Goal: Information Seeking & Learning: Learn about a topic

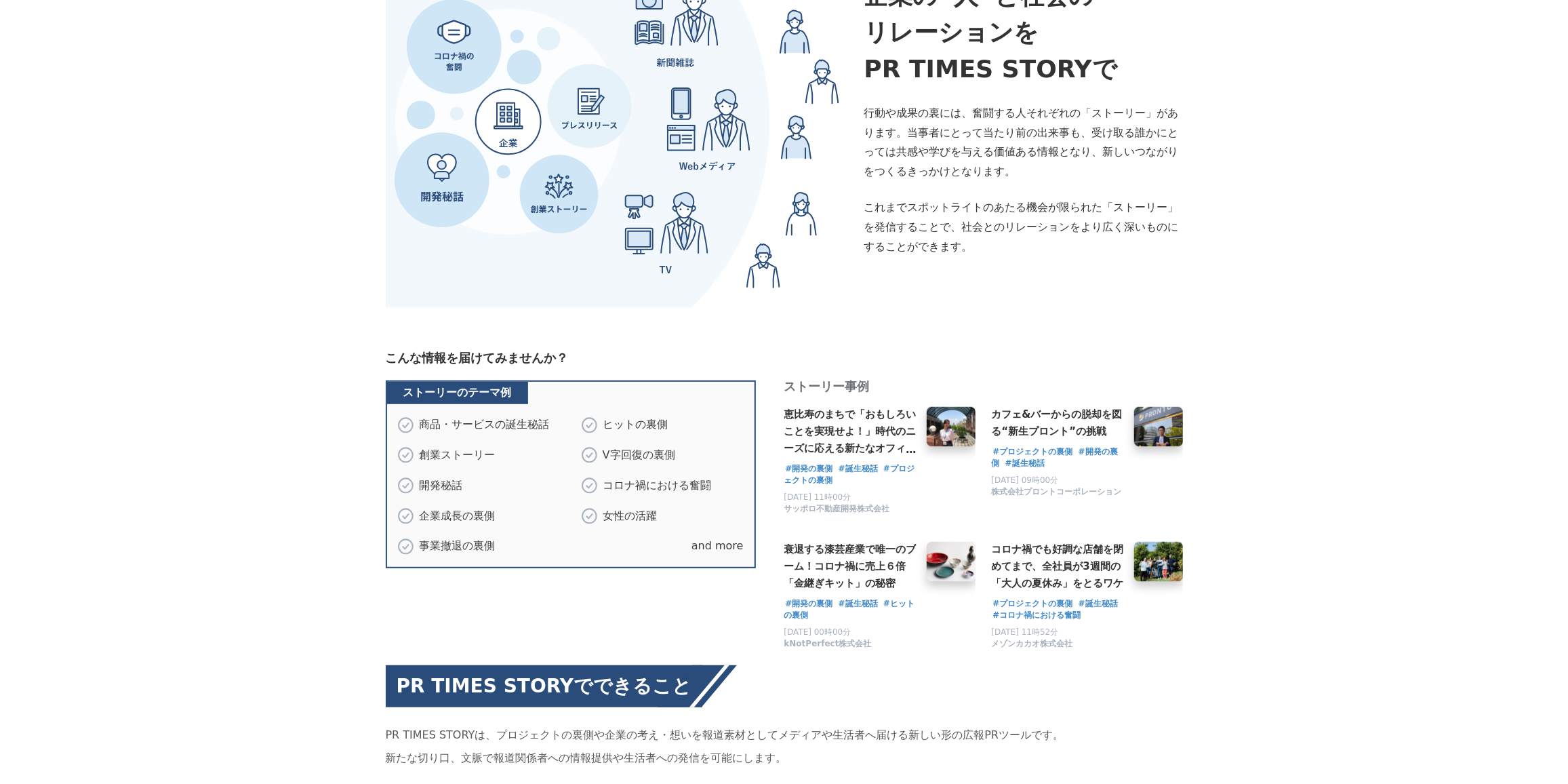
scroll to position [555, 0]
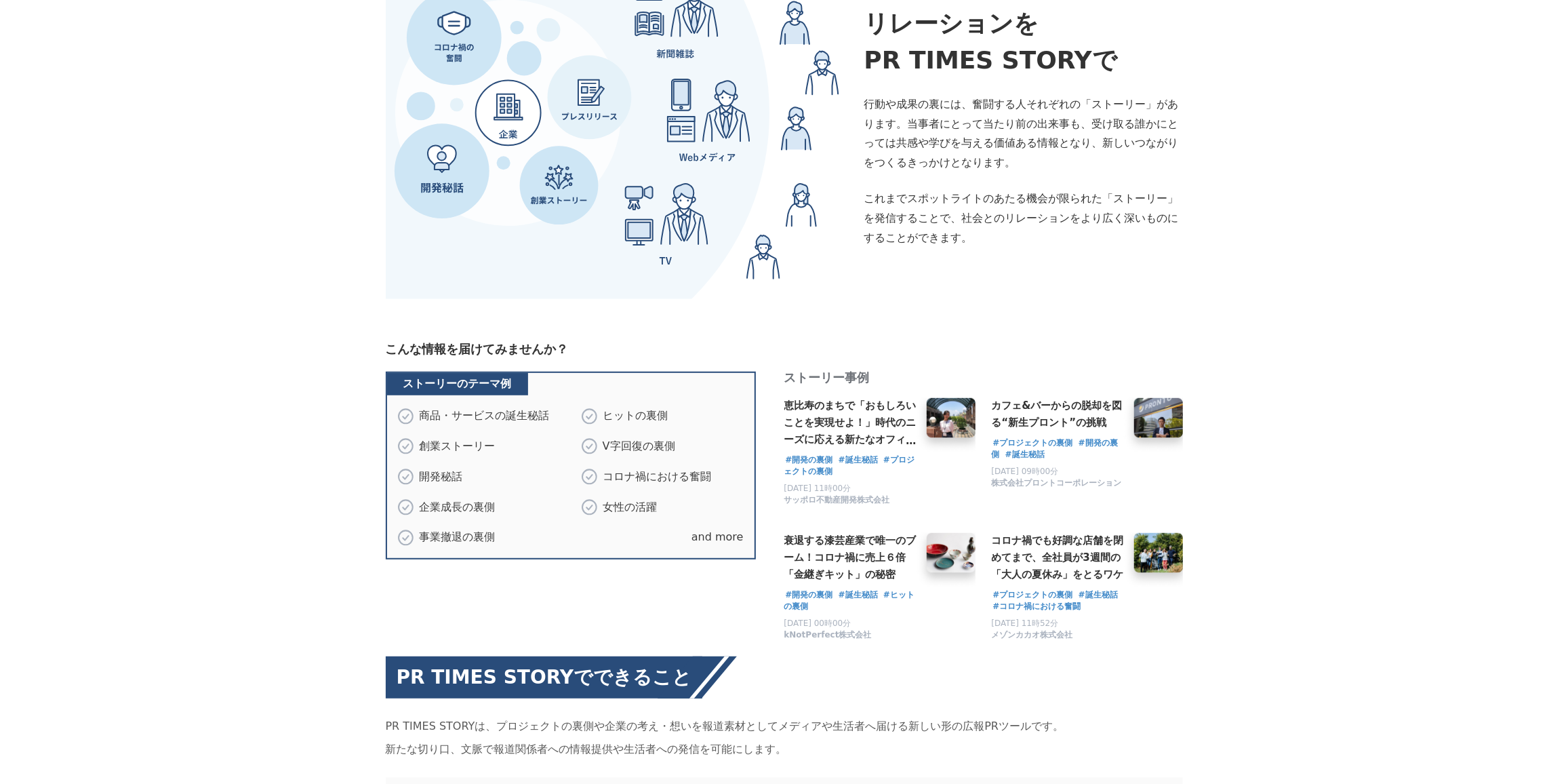
click at [838, 400] on span "恵比寿のまちで「おもしろいことを実現せよ！」時代のニーズに応える新たなオフィスの形に挑戦！「Sreed EBISU +t」2022年6月オープン" at bounding box center [851, 448] width 133 height 97
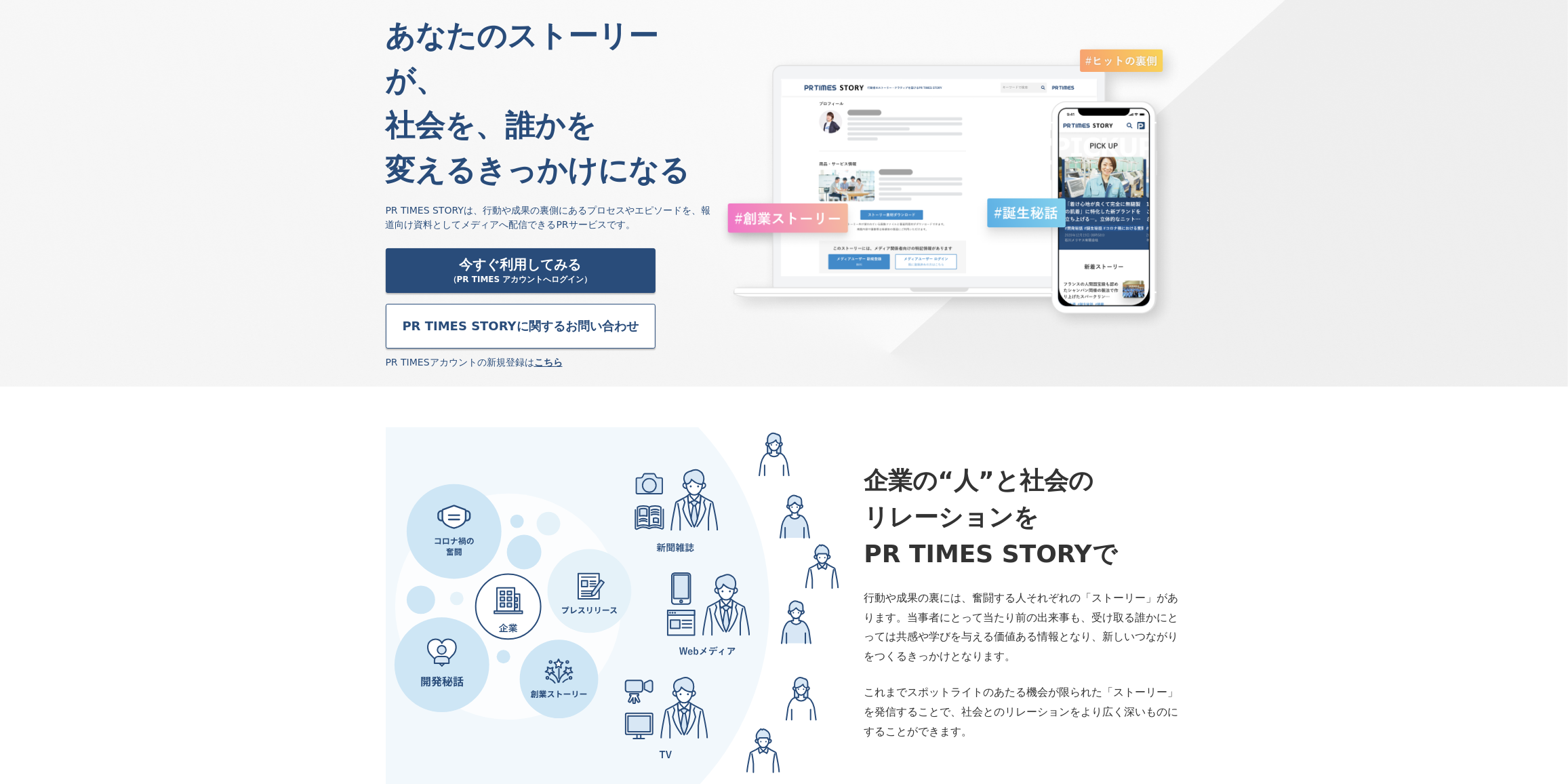
scroll to position [0, 0]
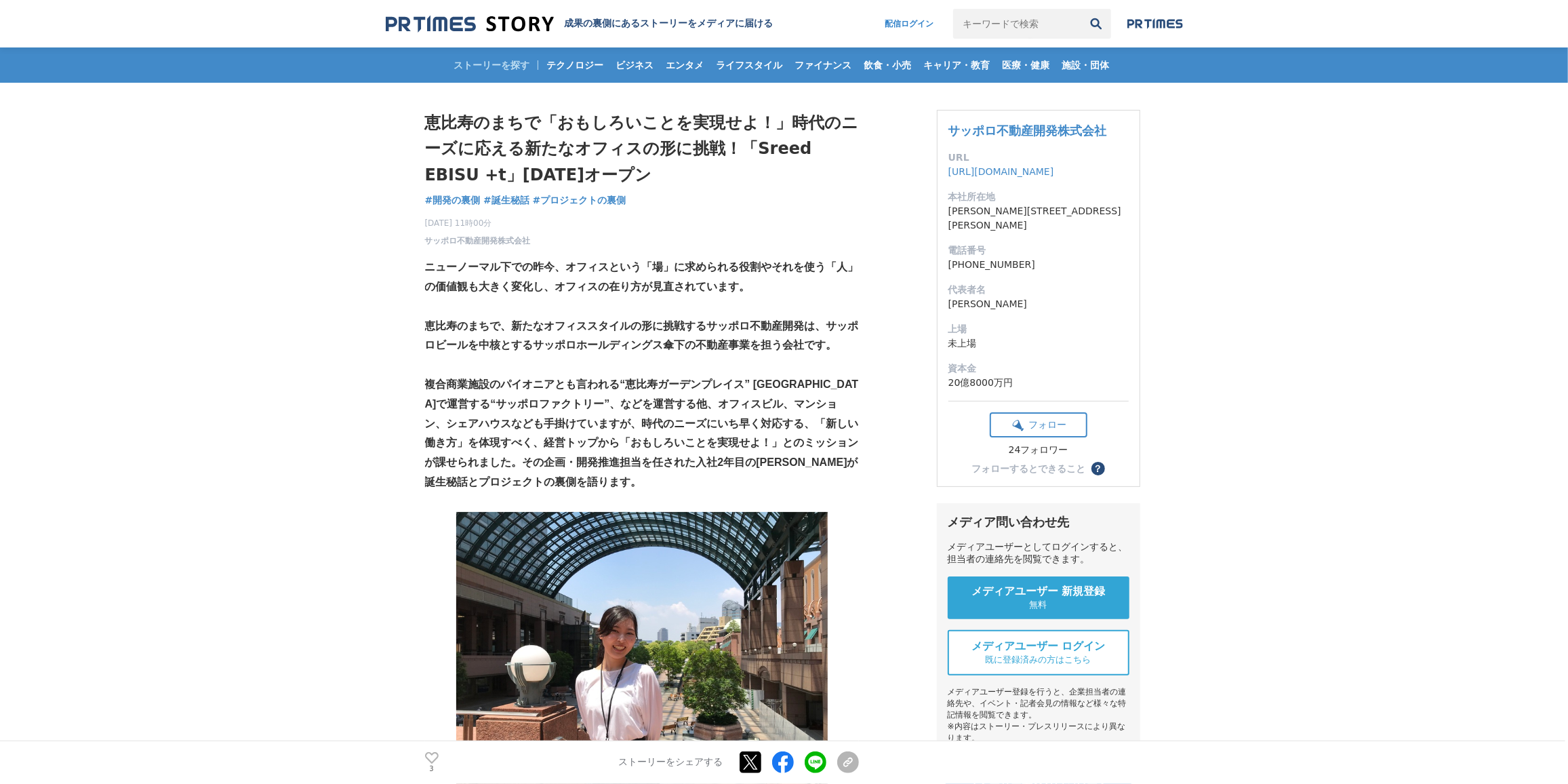
click at [717, 19] on h2 "成果の裏側にあるストーリーをメディアに届ける" at bounding box center [669, 23] width 209 height 13
click at [1074, 59] on span "施設・団体" at bounding box center [1086, 65] width 58 height 13
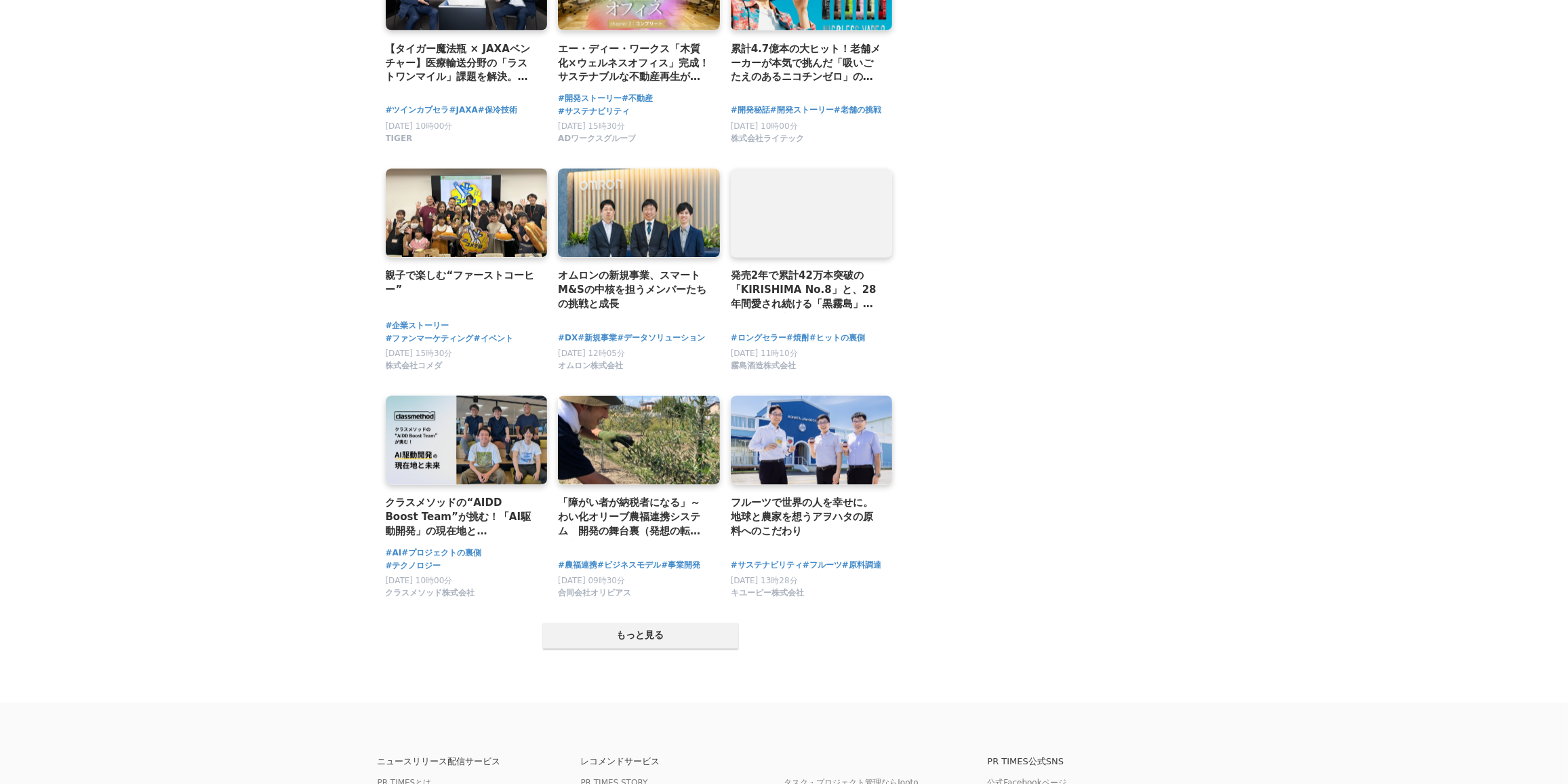
scroll to position [2495, 0]
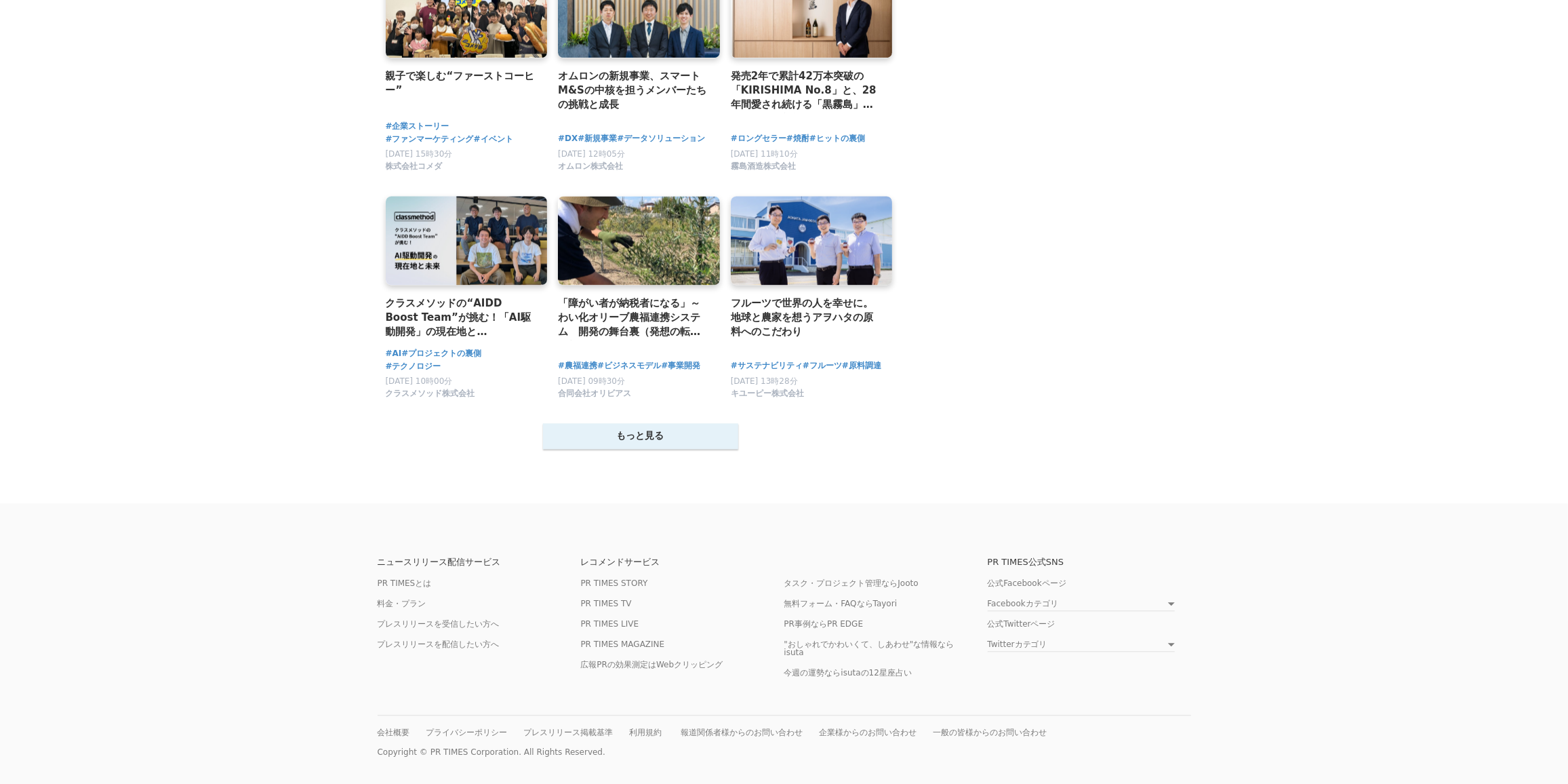
click at [601, 430] on button "もっと見る" at bounding box center [640, 436] width 195 height 25
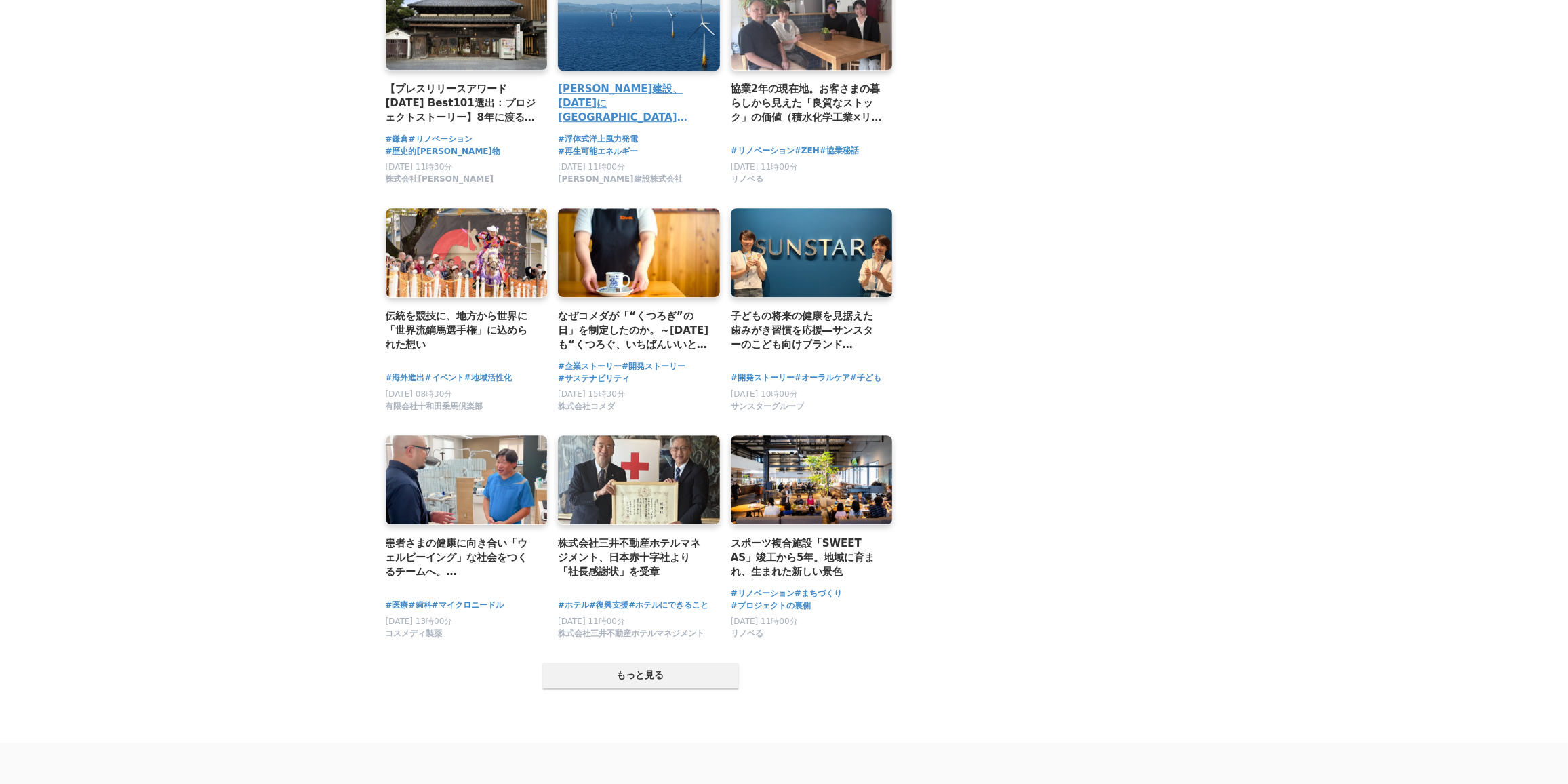
scroll to position [3868, 0]
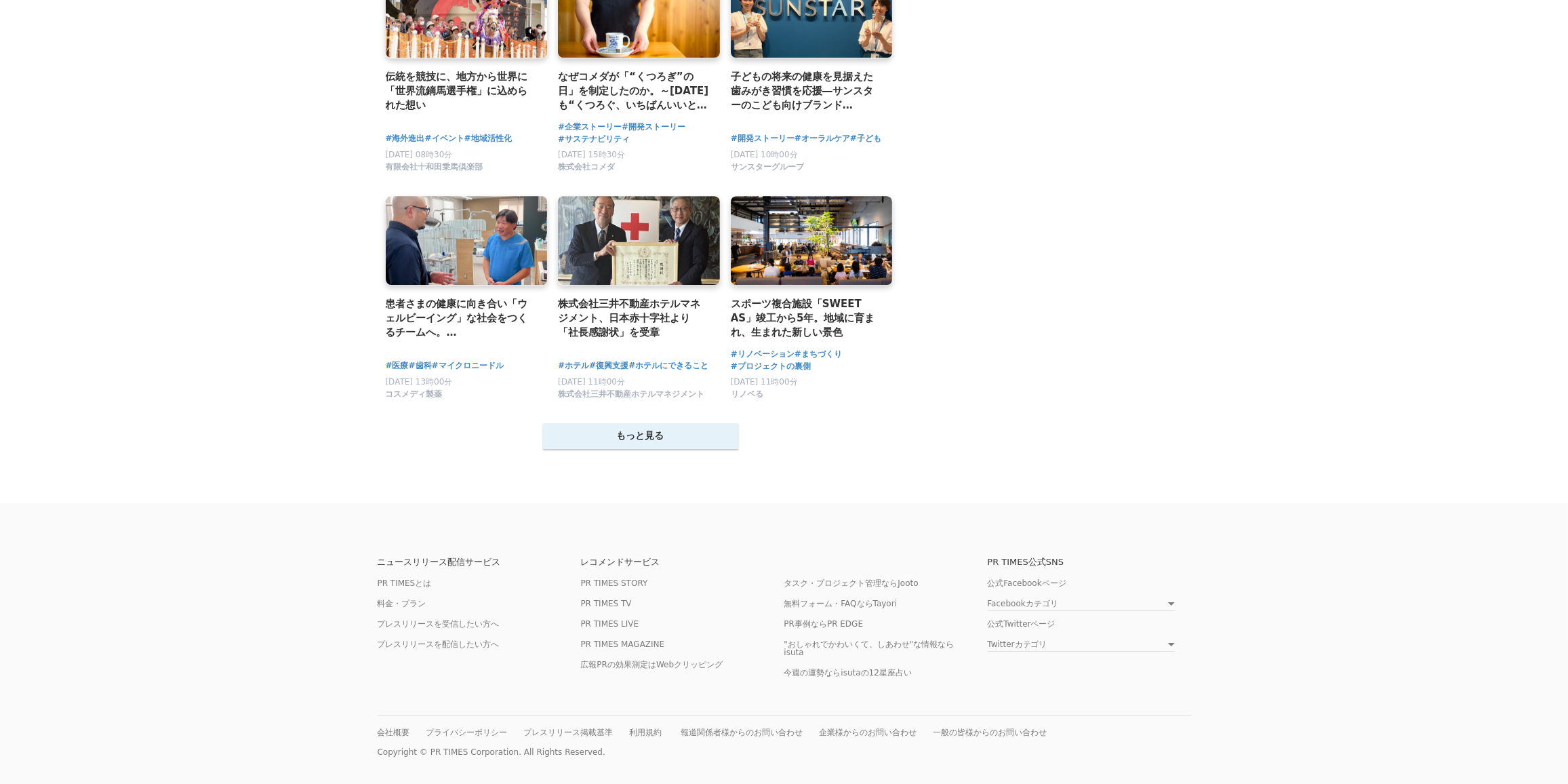
click at [640, 435] on button "もっと見る" at bounding box center [640, 436] width 195 height 25
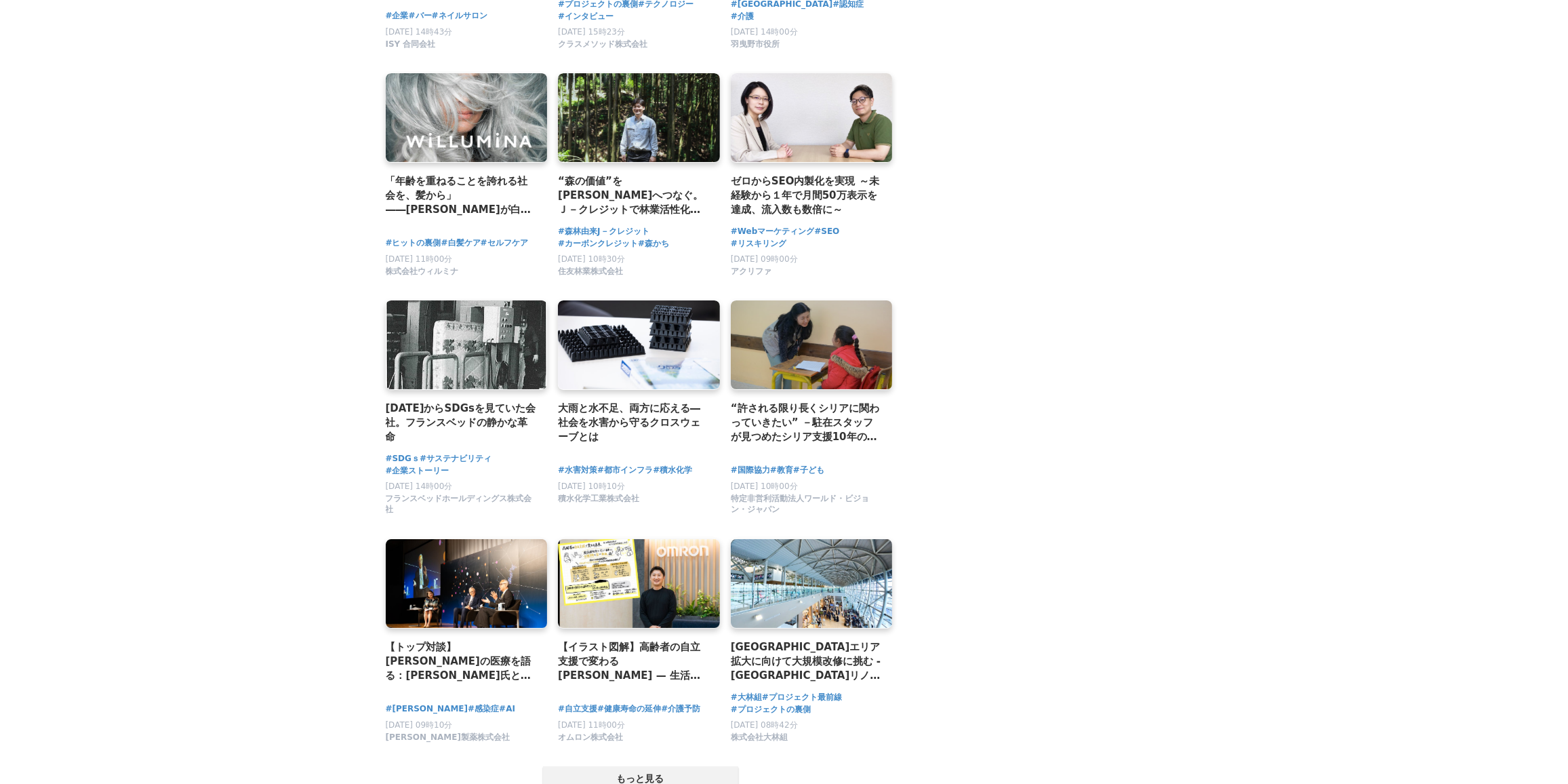
scroll to position [5163, 0]
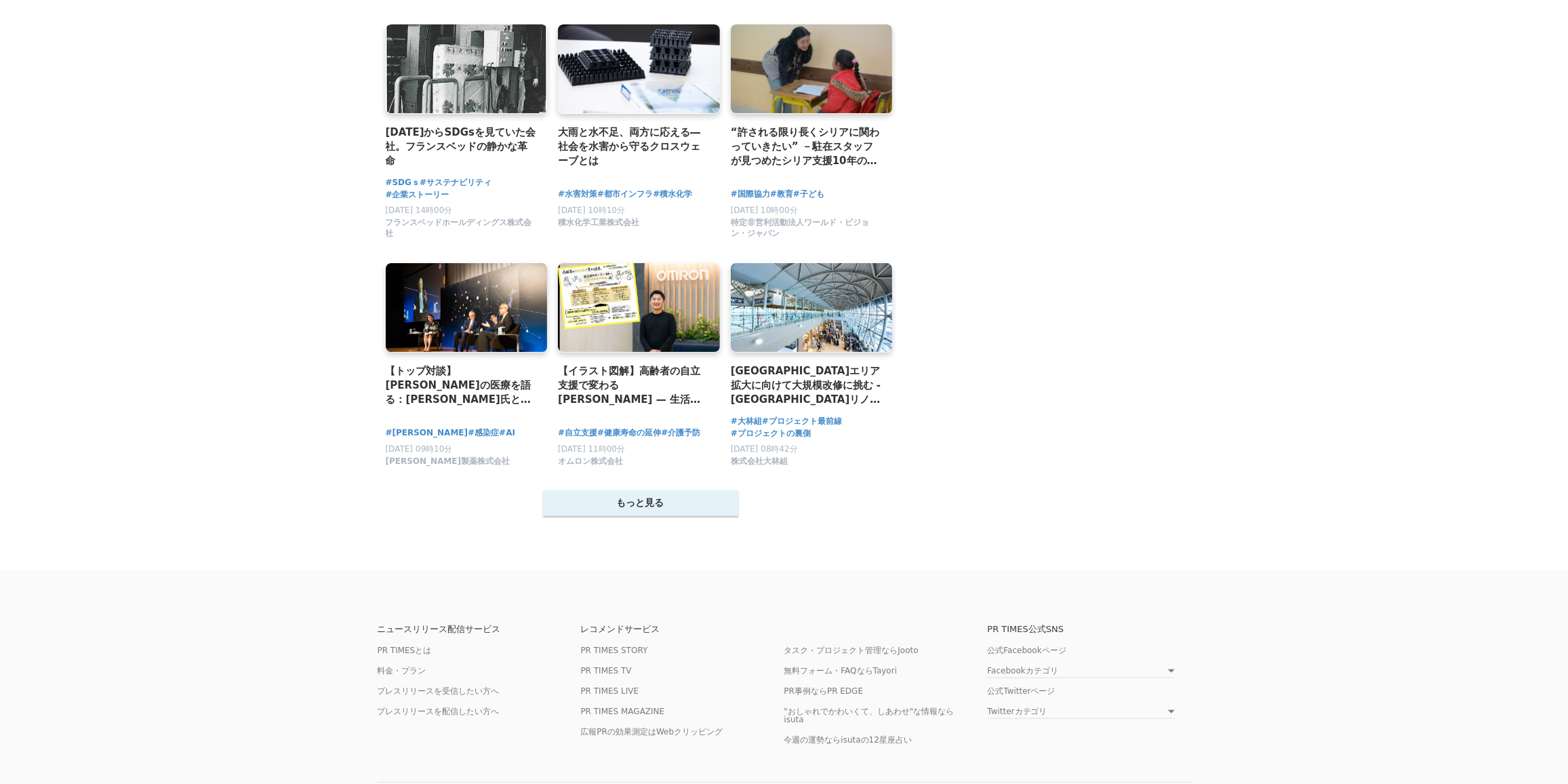
click at [700, 516] on button "もっと見る" at bounding box center [640, 503] width 195 height 25
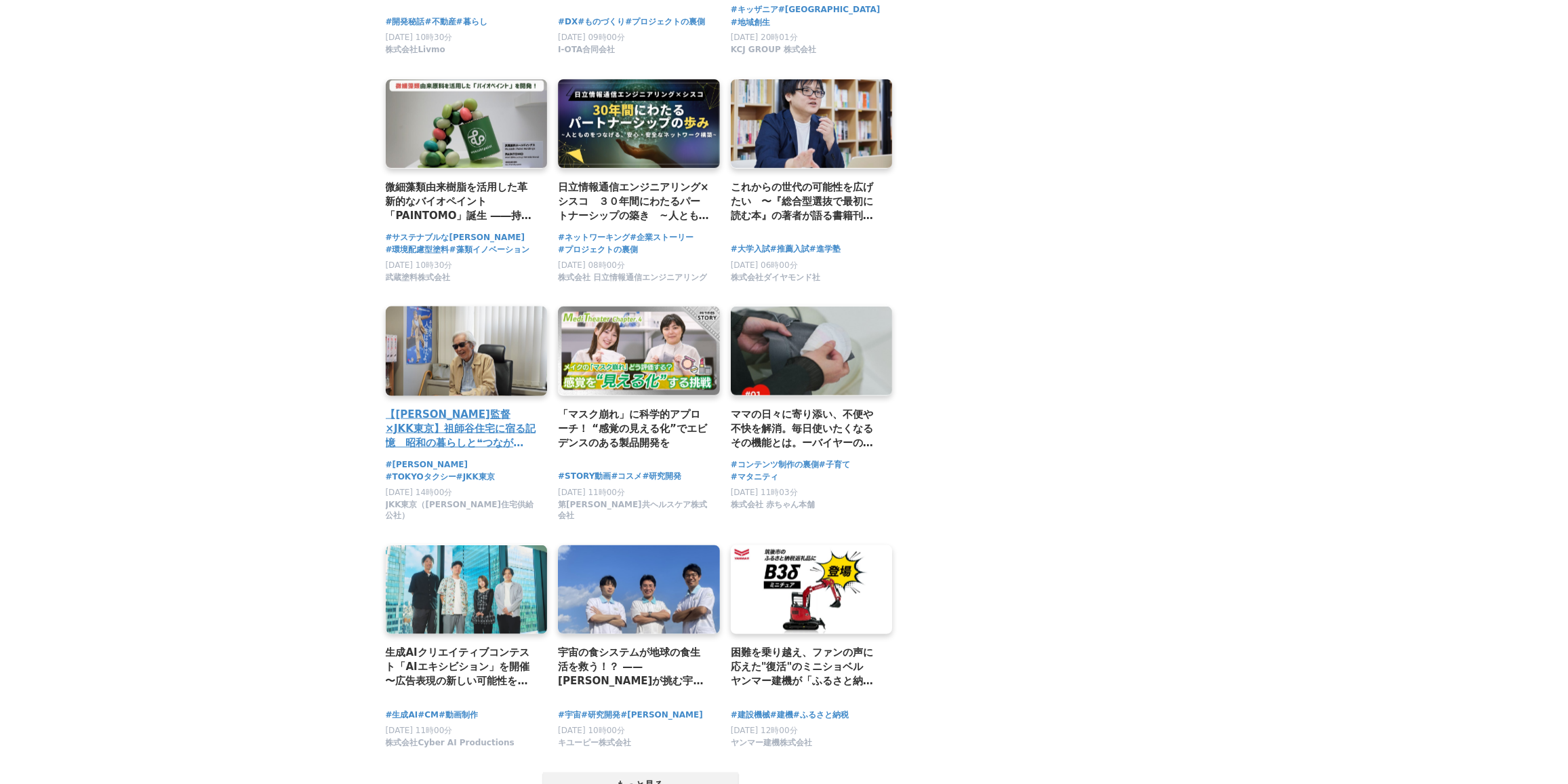
scroll to position [6272, 0]
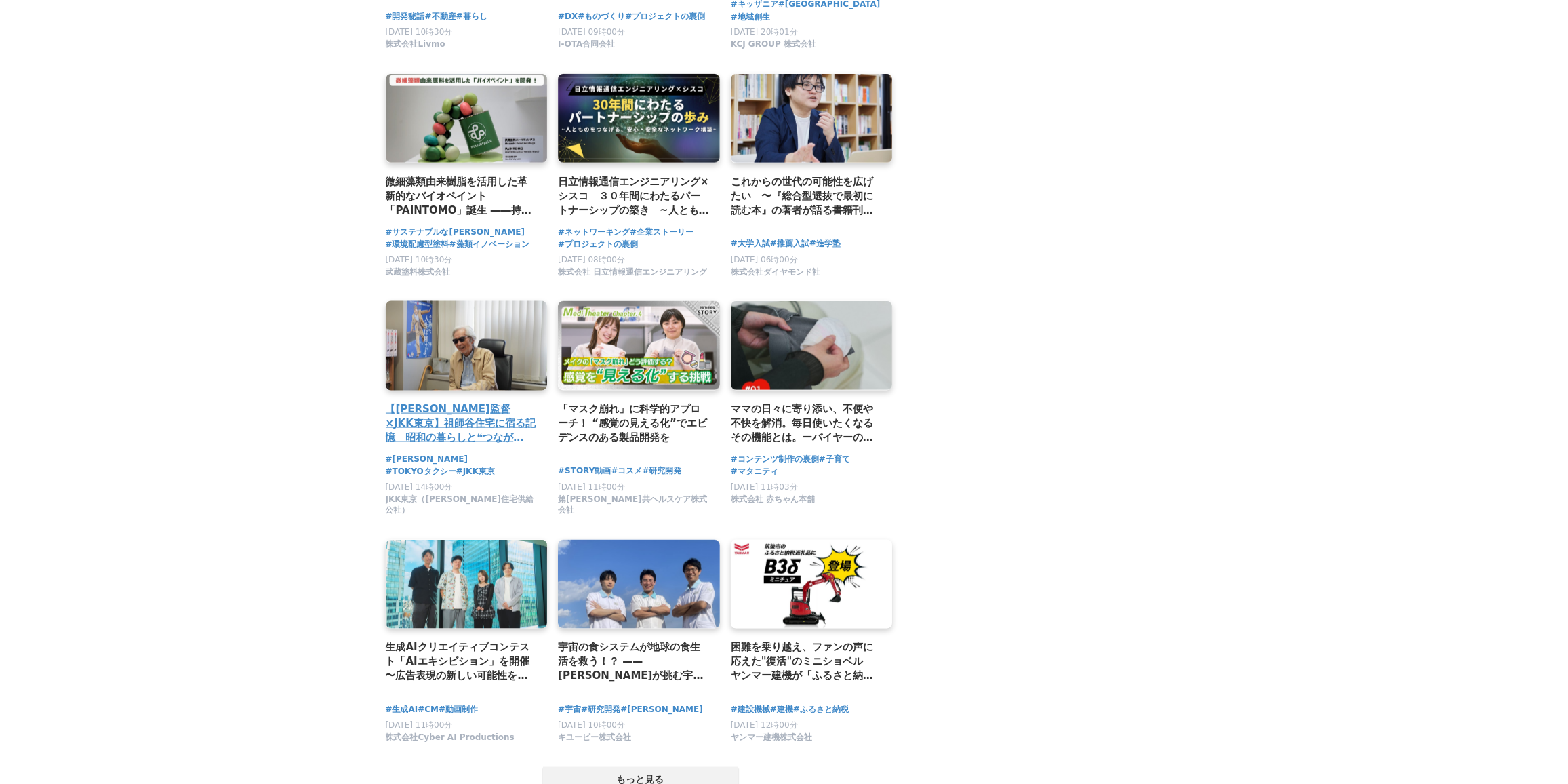
click at [446, 426] on div "【[PERSON_NAME]監督×JKK東京】祖師[PERSON_NAME]住宅に宿る記憶　昭和の暮らしと❝つながり❞が描く、これからの住まいのかたち" at bounding box center [467, 375] width 162 height 148
click at [494, 393] on link at bounding box center [467, 346] width 171 height 94
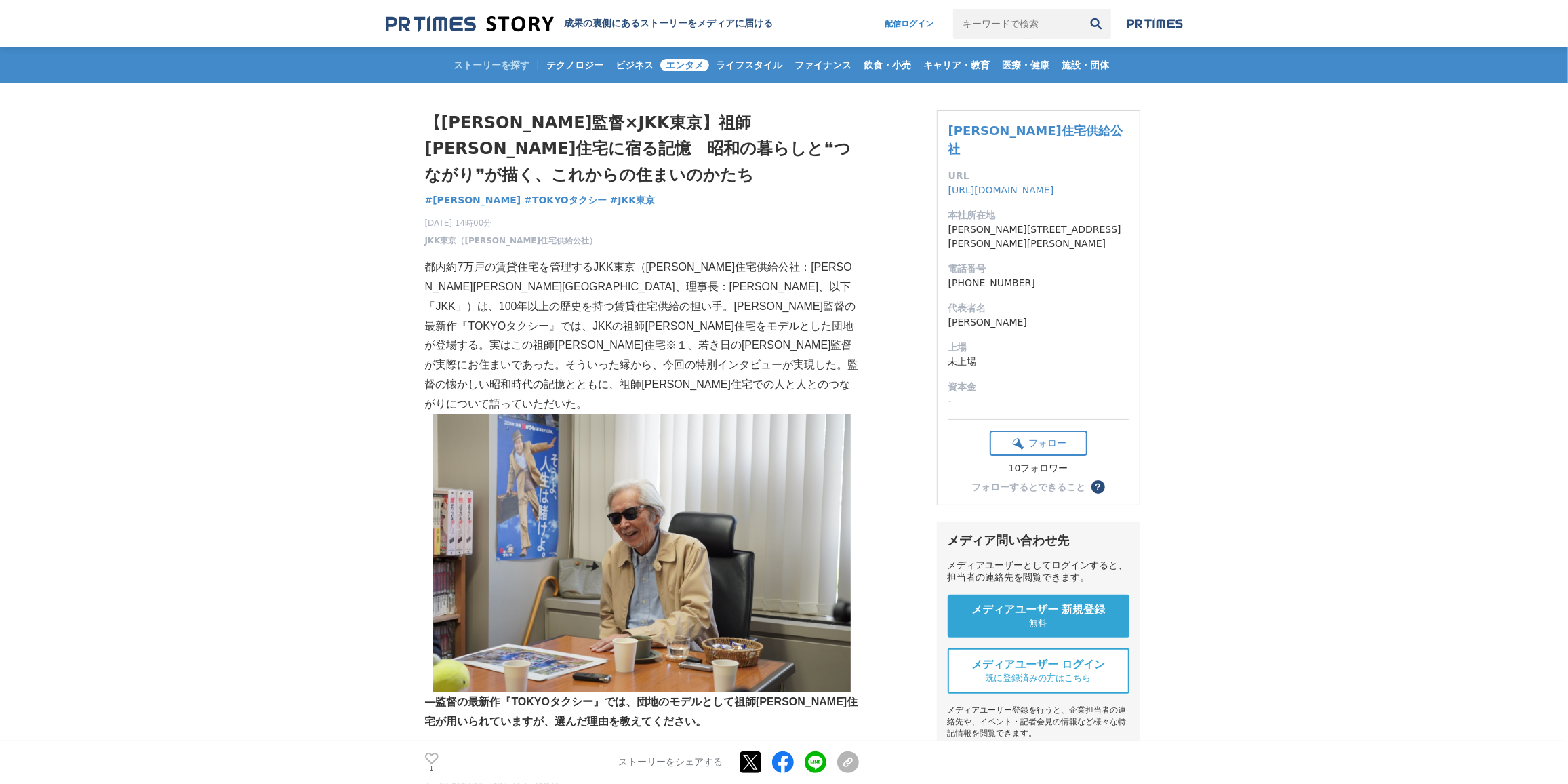
click at [673, 65] on span "エンタメ" at bounding box center [684, 65] width 49 height 13
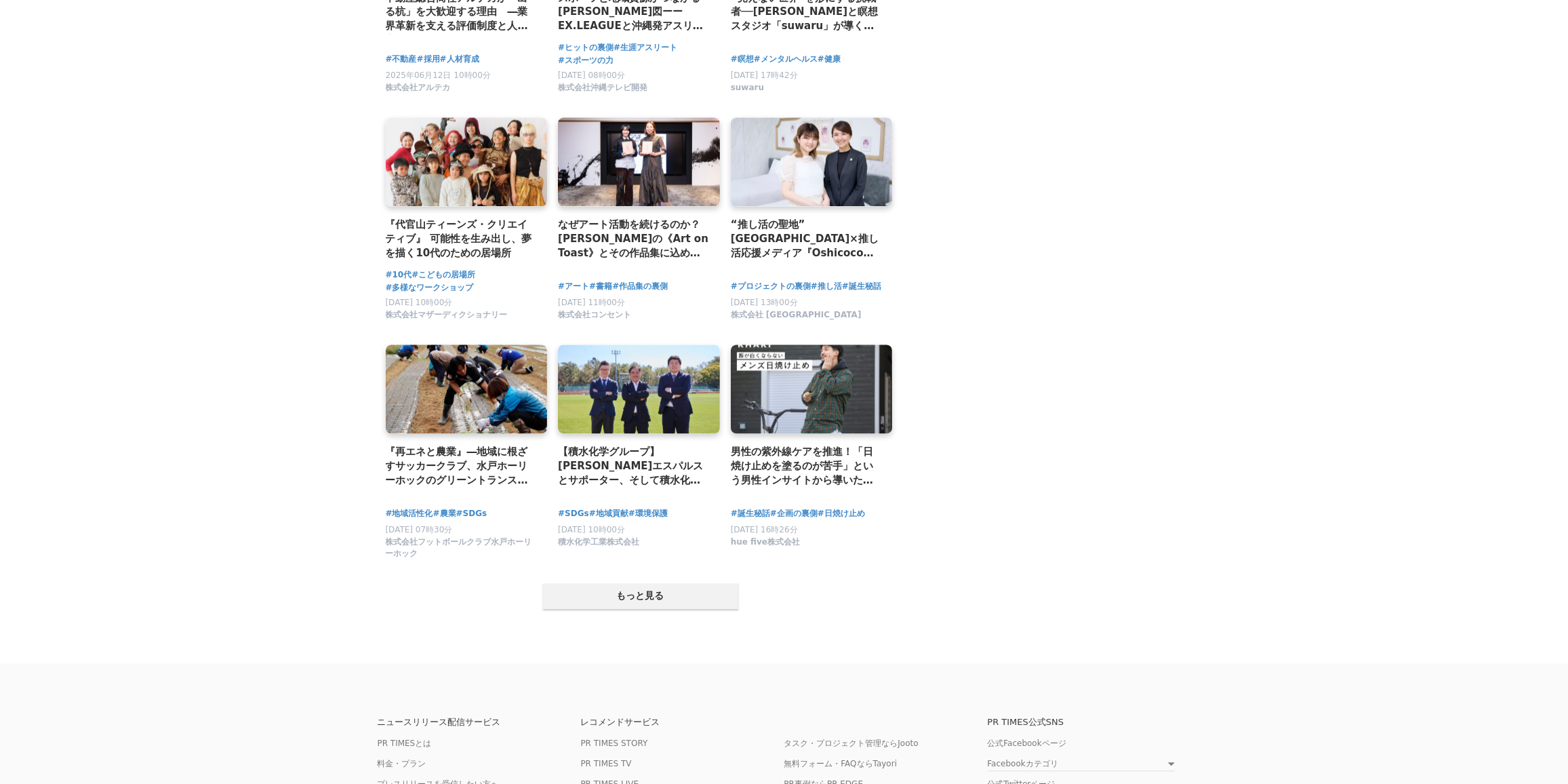
scroll to position [2466, 0]
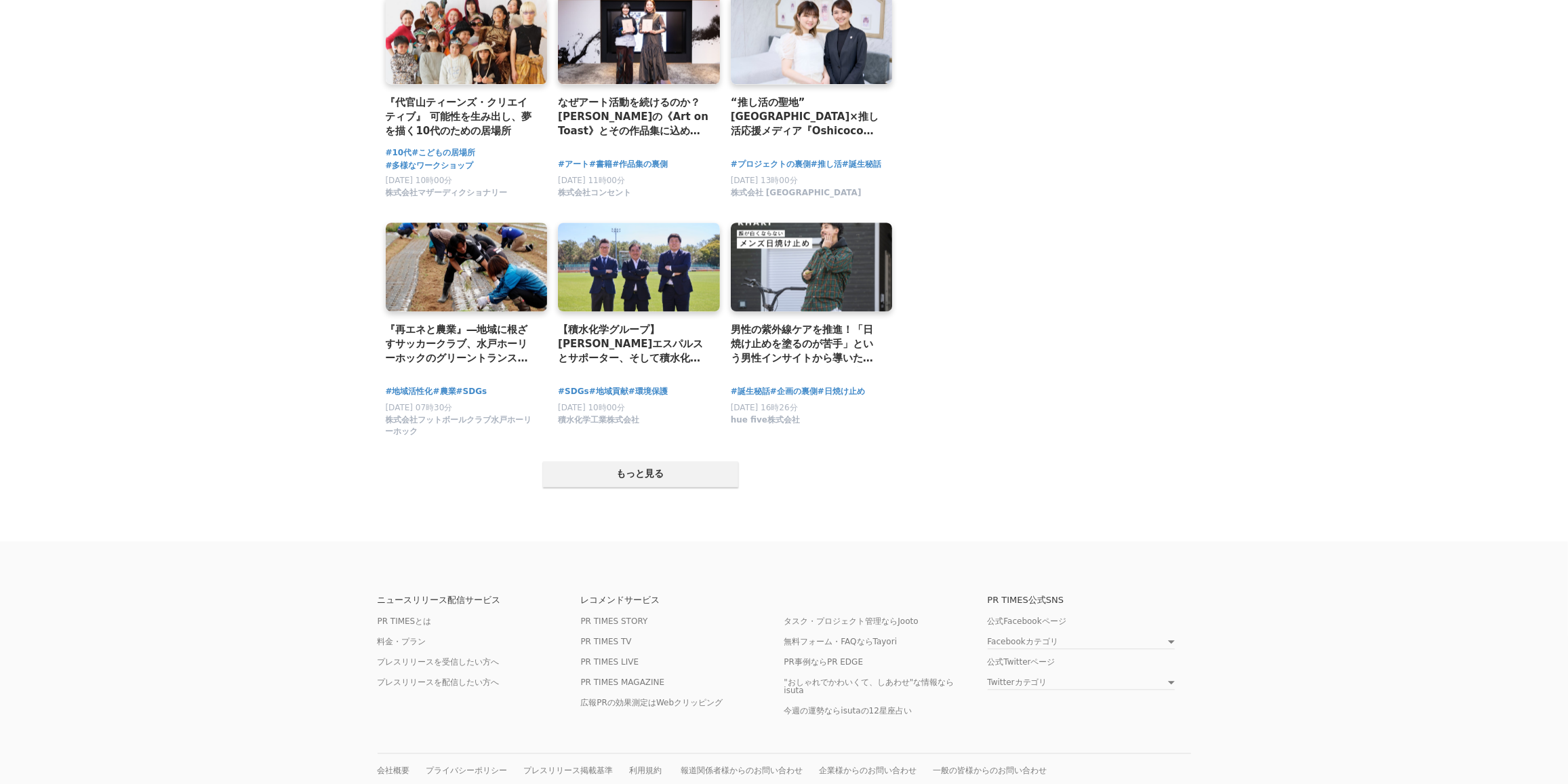
click at [618, 481] on button "もっと見る" at bounding box center [640, 474] width 195 height 25
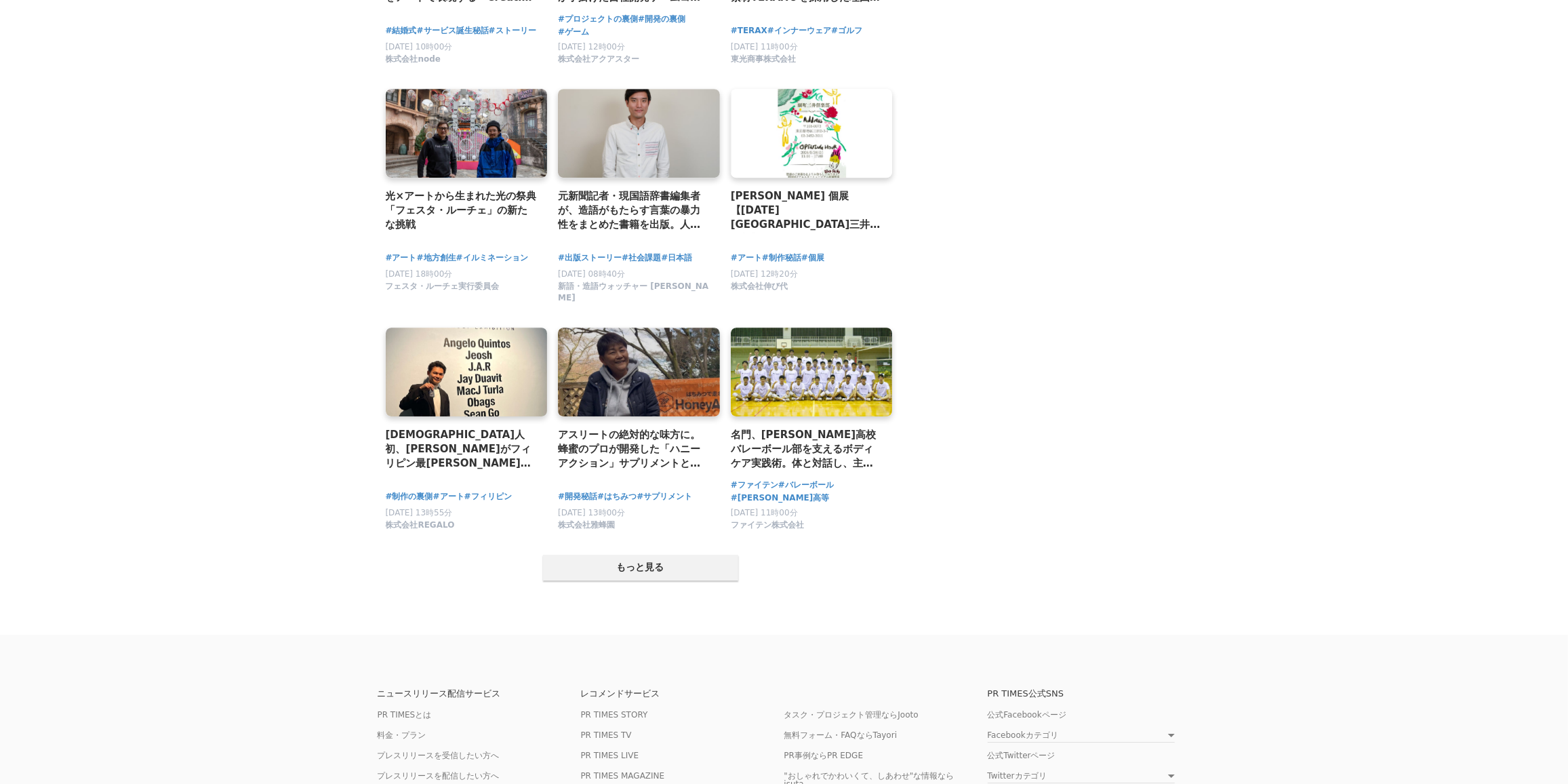
scroll to position [3884, 0]
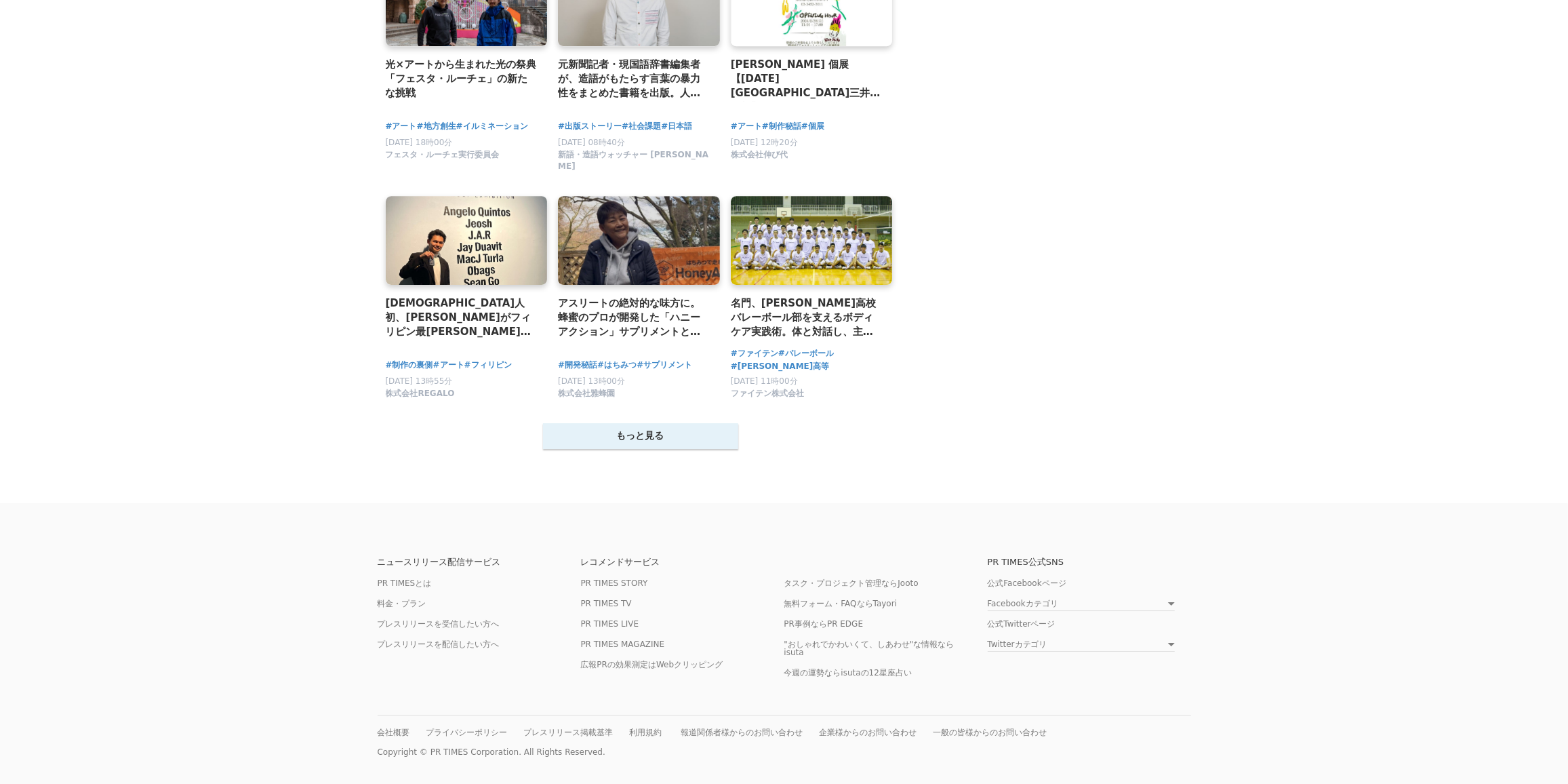
click at [632, 446] on button "もっと見る" at bounding box center [640, 436] width 195 height 25
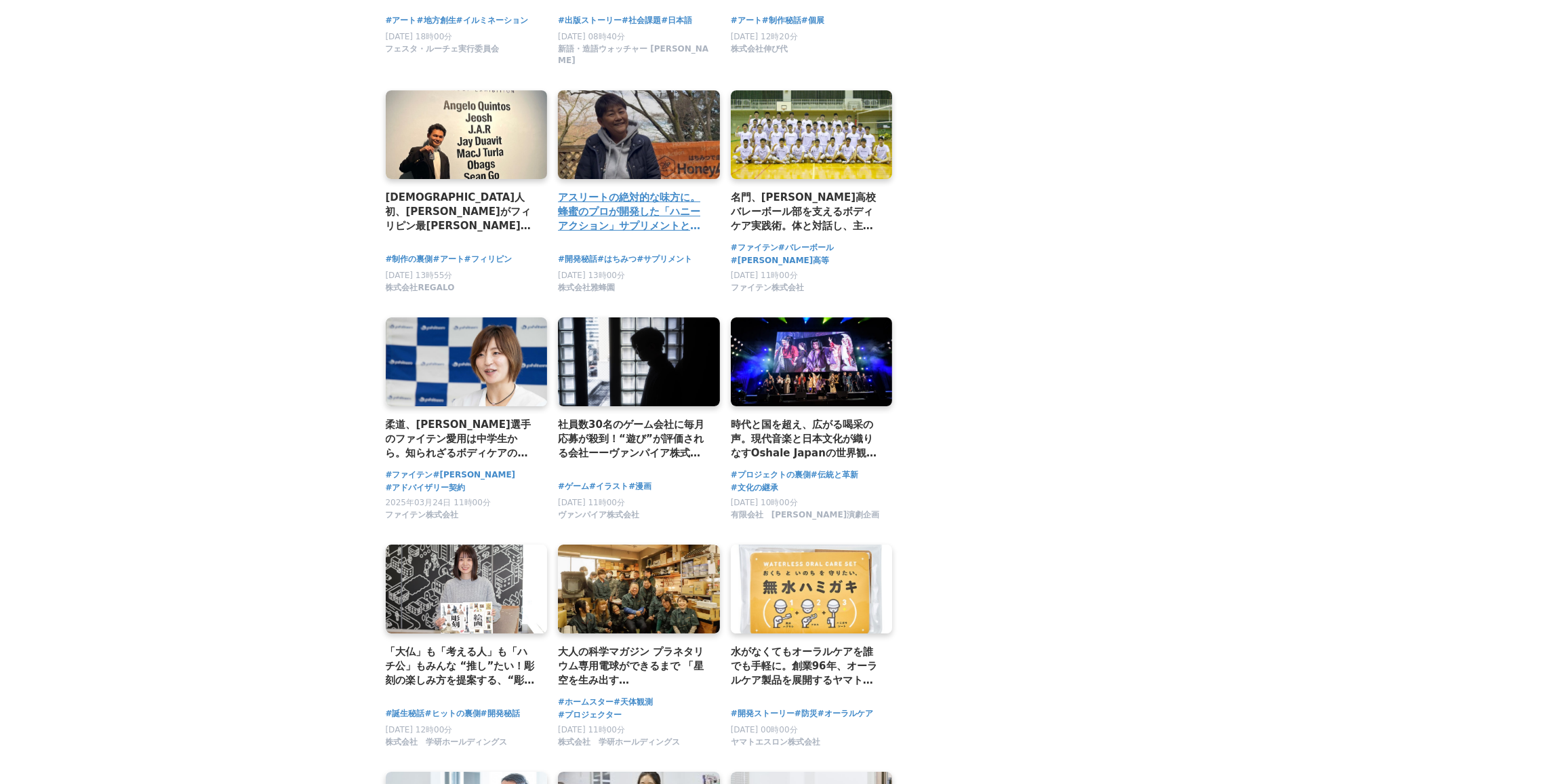
scroll to position [4130, 0]
